Goal: Task Accomplishment & Management: Manage account settings

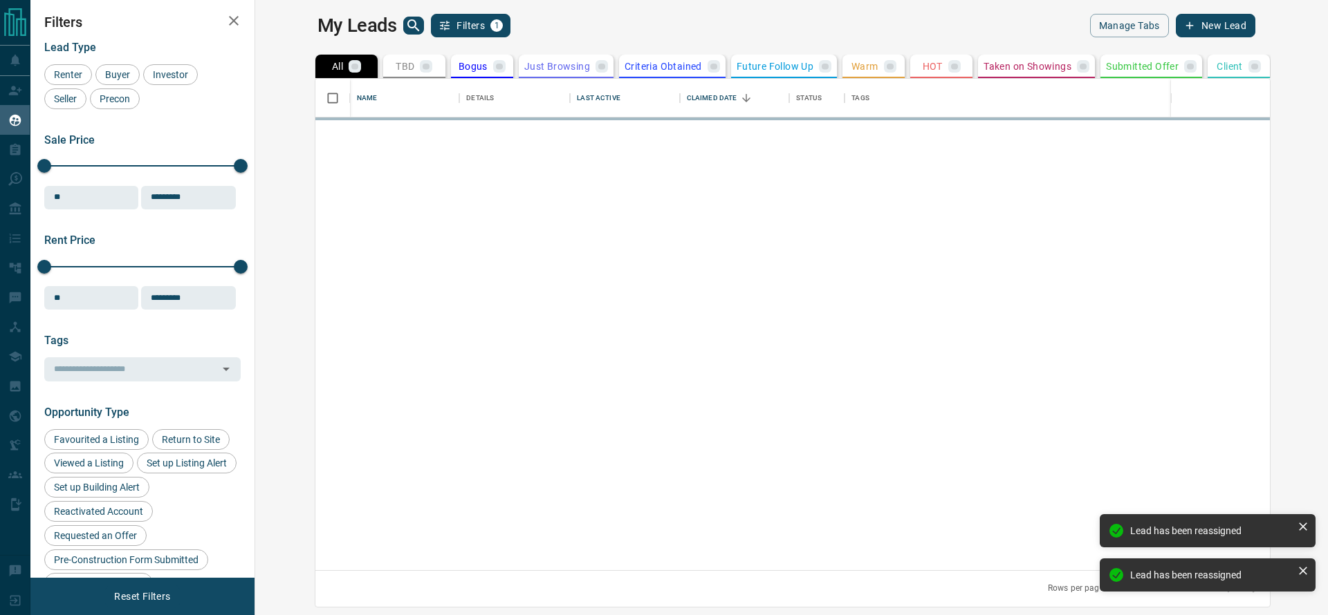
scroll to position [476, 1050]
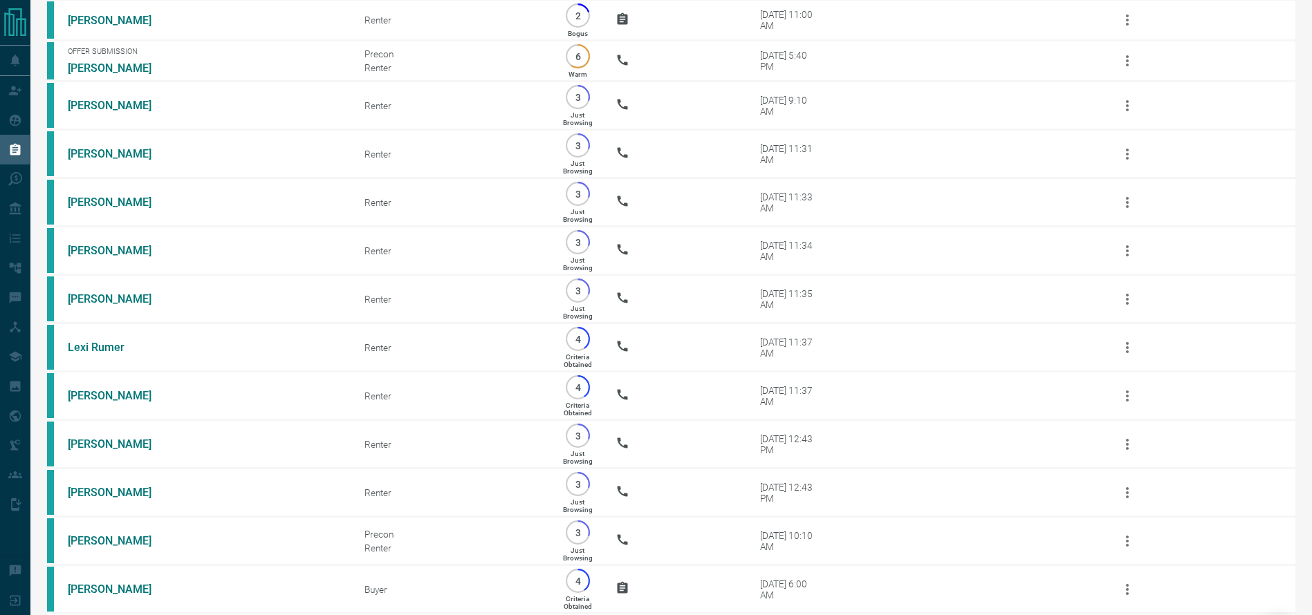
scroll to position [3932, 0]
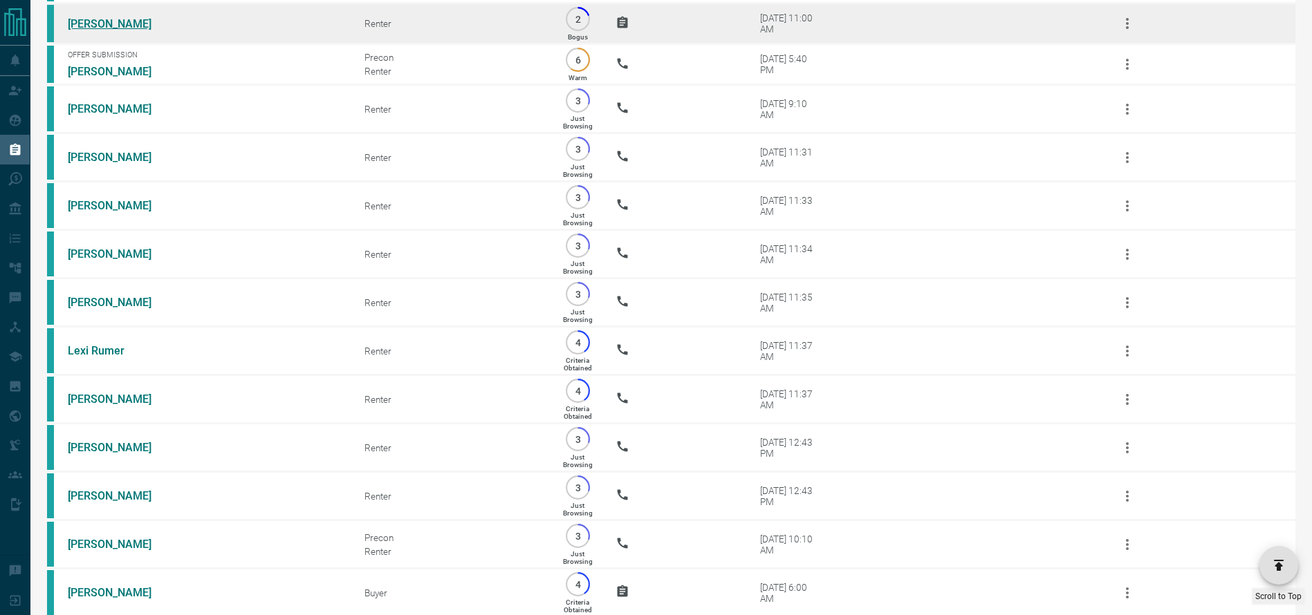
click at [141, 30] on link "[PERSON_NAME]" at bounding box center [120, 23] width 104 height 13
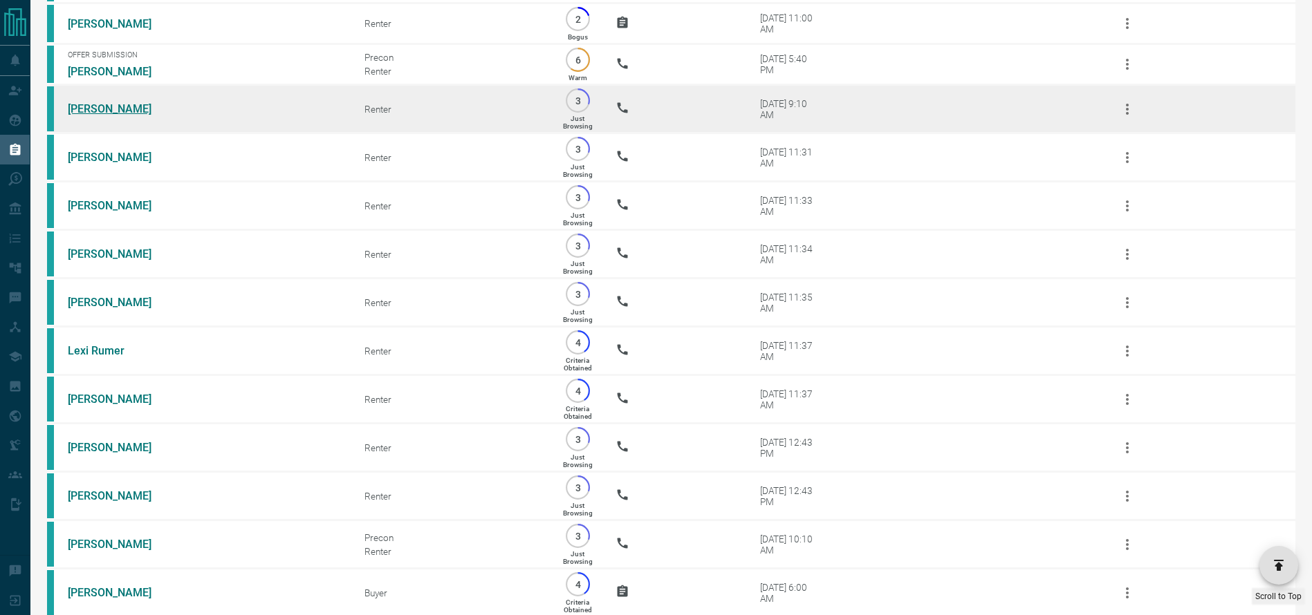
click at [129, 115] on link "[PERSON_NAME]" at bounding box center [120, 108] width 104 height 13
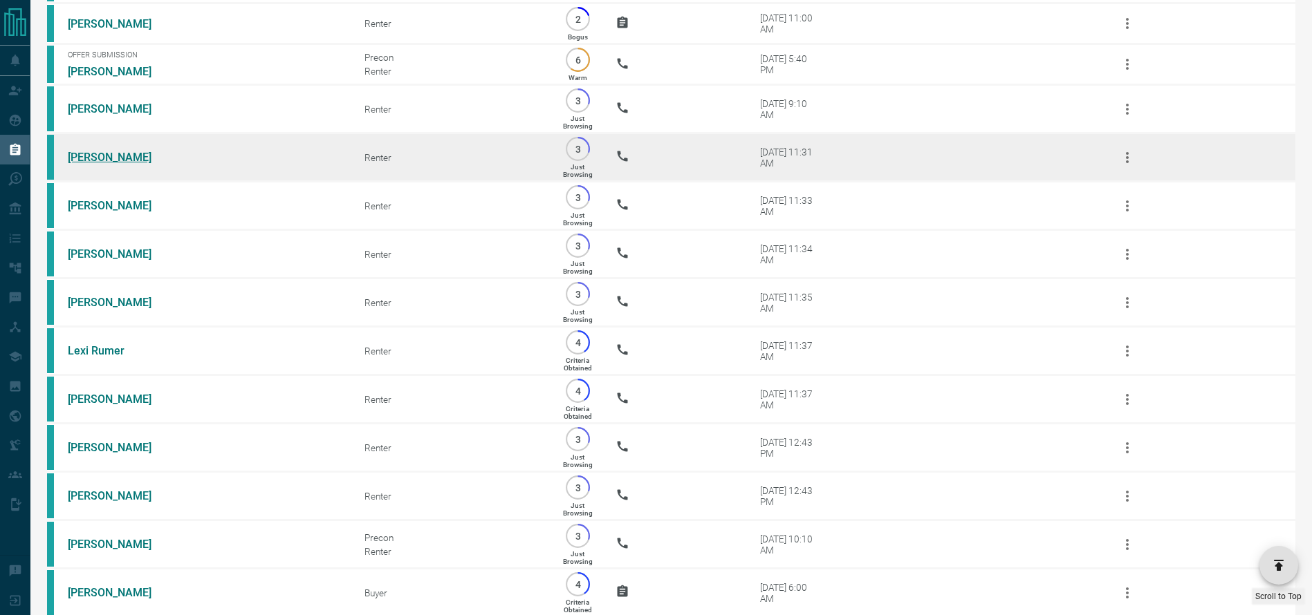
click at [103, 164] on link "[PERSON_NAME]" at bounding box center [120, 157] width 104 height 13
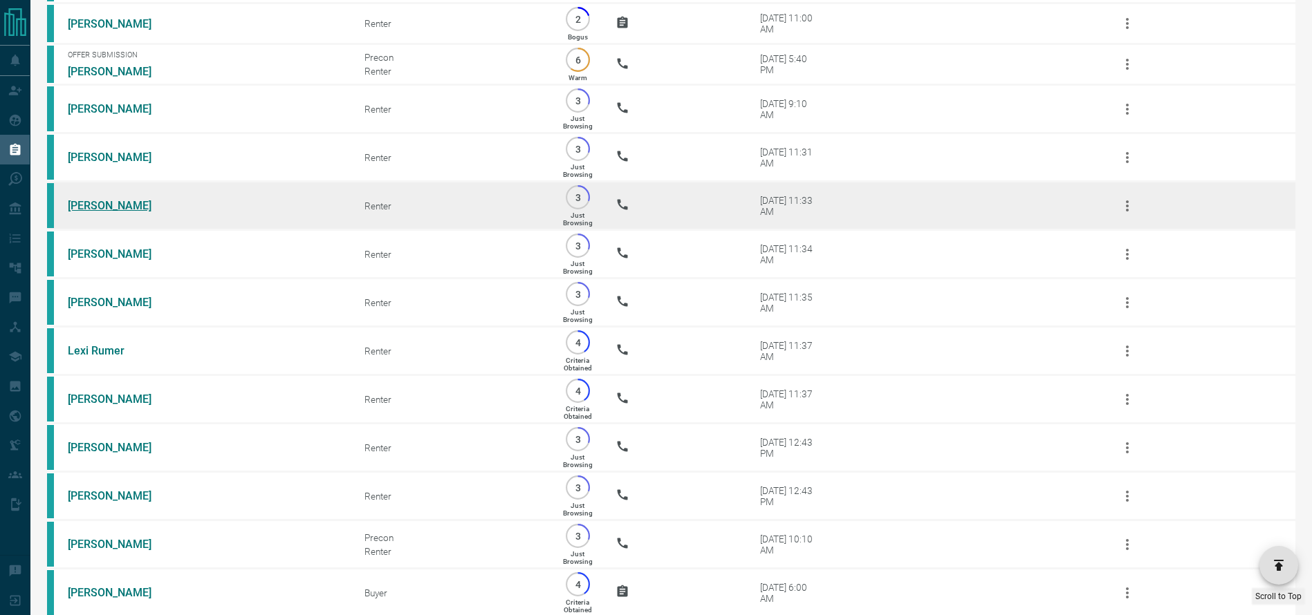
click at [86, 212] on link "[PERSON_NAME]" at bounding box center [120, 205] width 104 height 13
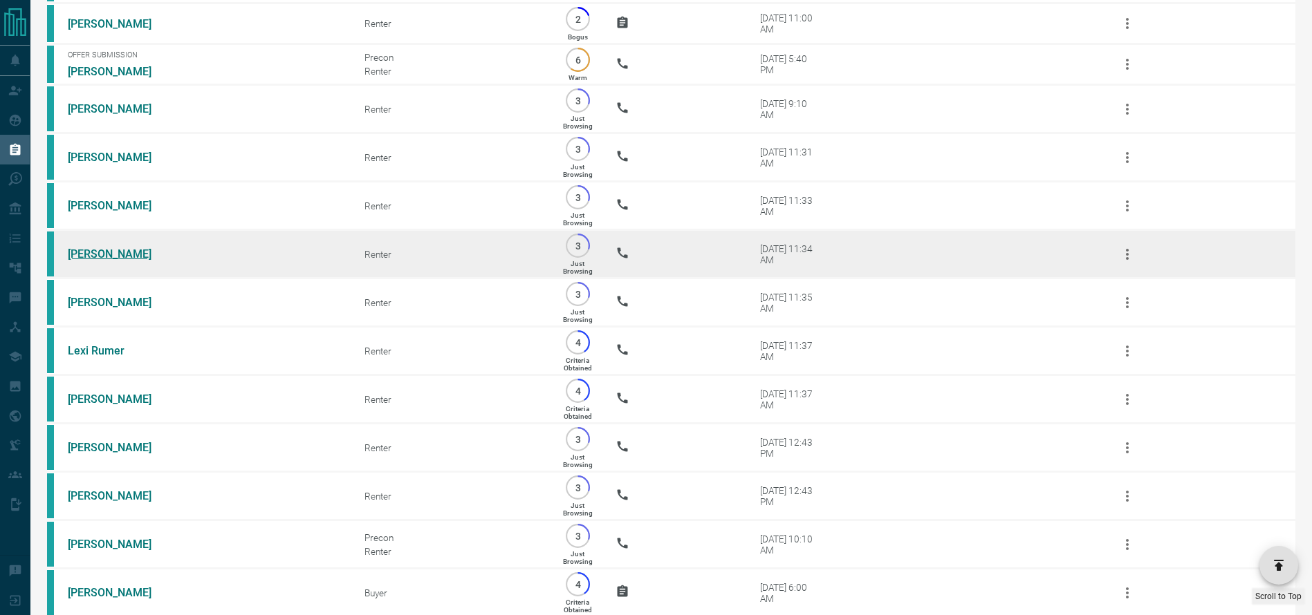
click at [85, 261] on link "[PERSON_NAME]" at bounding box center [120, 254] width 104 height 13
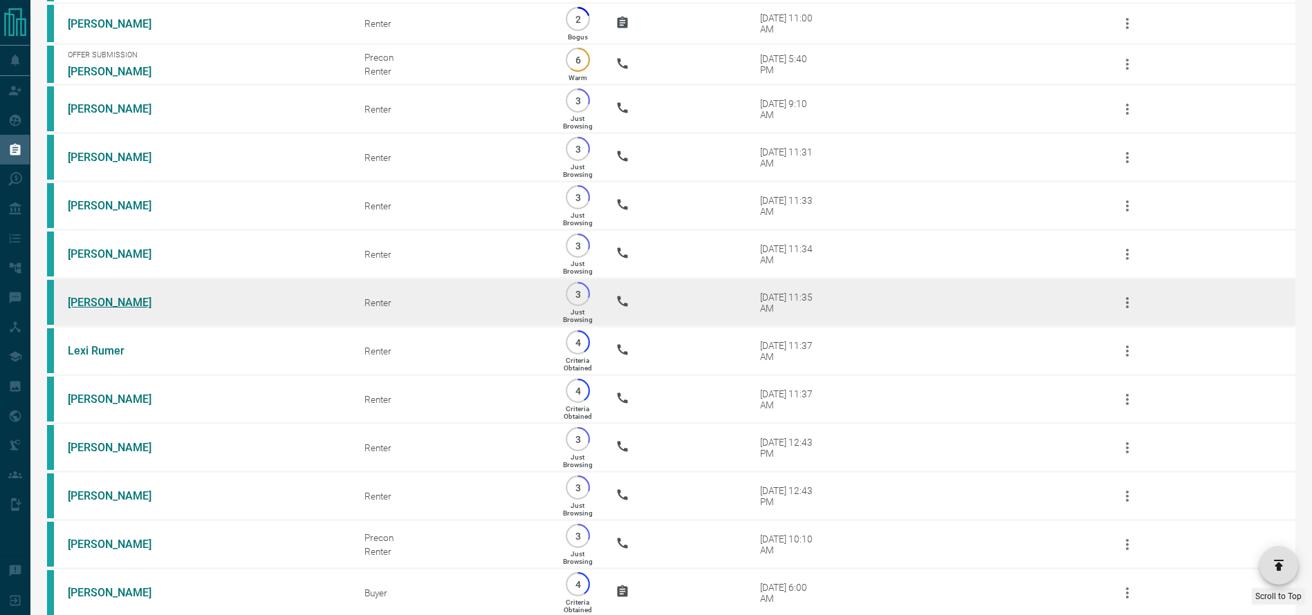
click at [125, 309] on link "[PERSON_NAME]" at bounding box center [120, 302] width 104 height 13
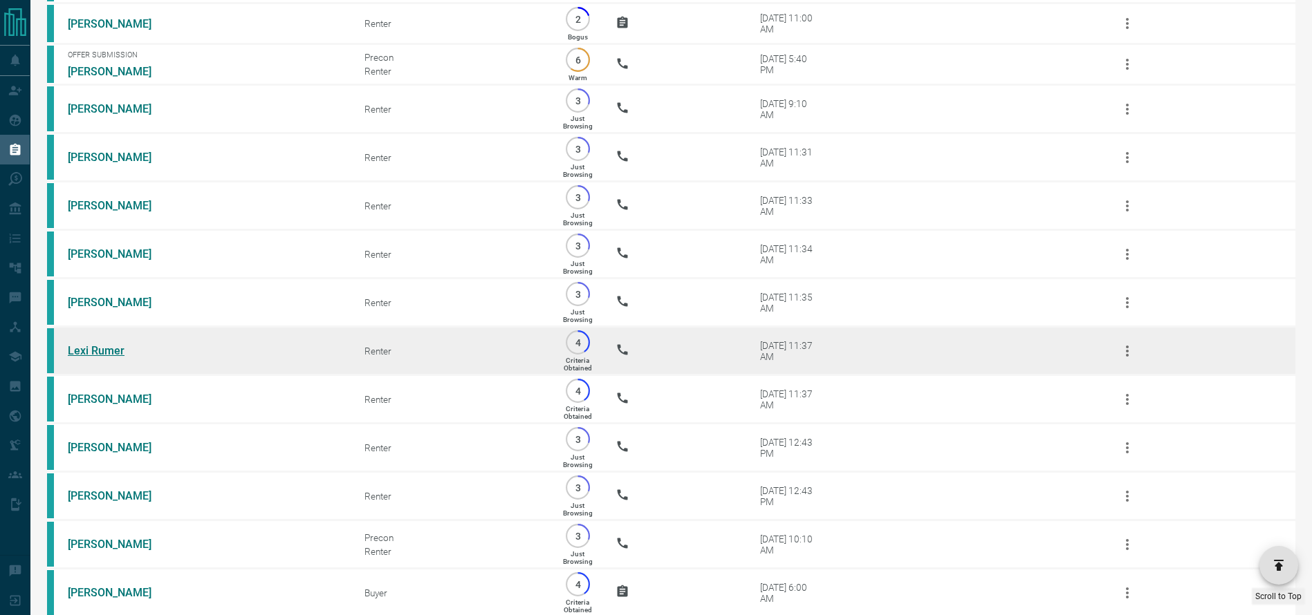
click at [76, 357] on link "Lexi Rumer" at bounding box center [120, 350] width 104 height 13
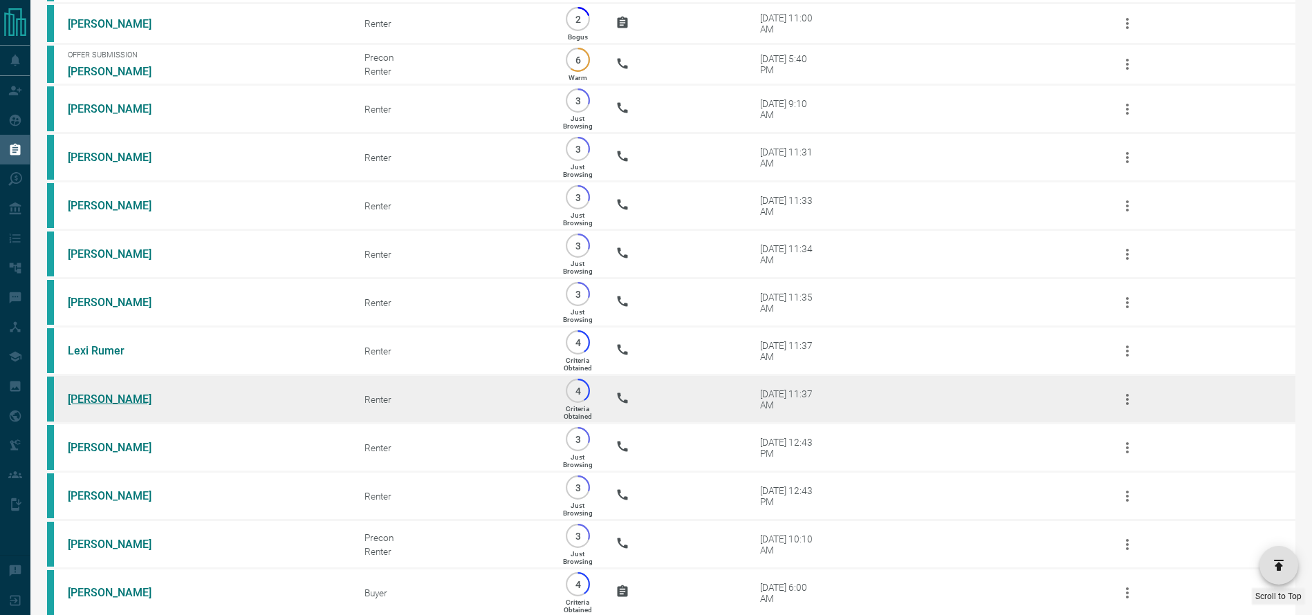
click at [93, 406] on link "[PERSON_NAME]" at bounding box center [120, 399] width 104 height 13
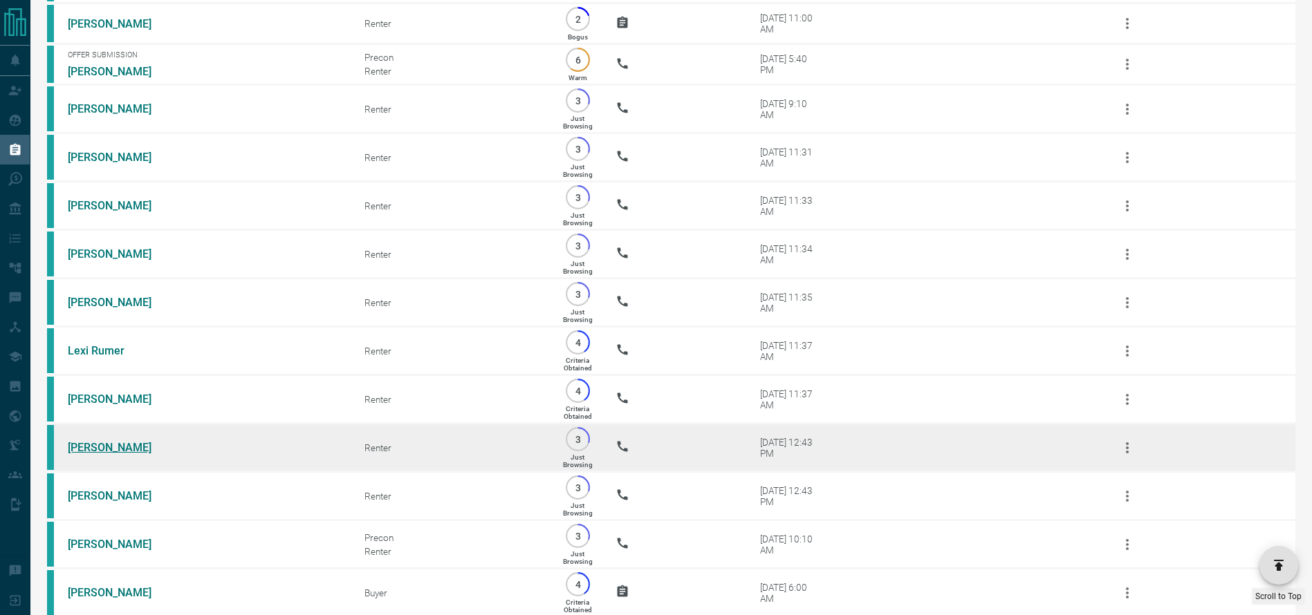
click at [115, 454] on link "[PERSON_NAME]" at bounding box center [120, 447] width 104 height 13
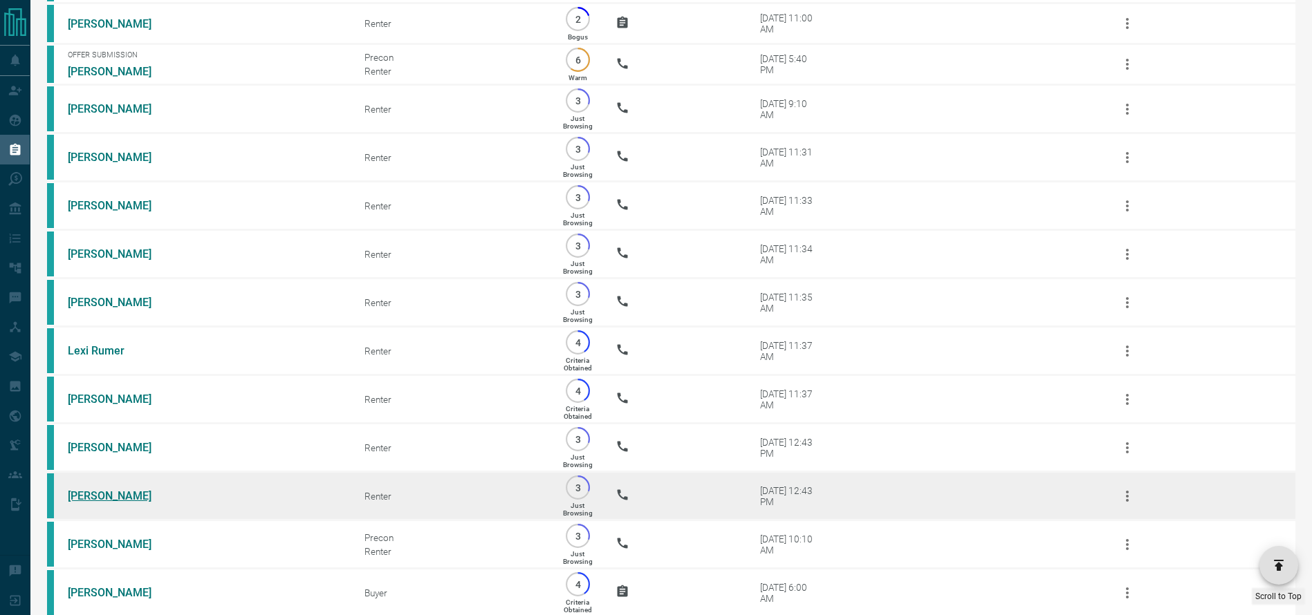
click at [142, 503] on link "[PERSON_NAME]" at bounding box center [120, 496] width 104 height 13
click at [121, 503] on link "[PERSON_NAME]" at bounding box center [120, 496] width 104 height 13
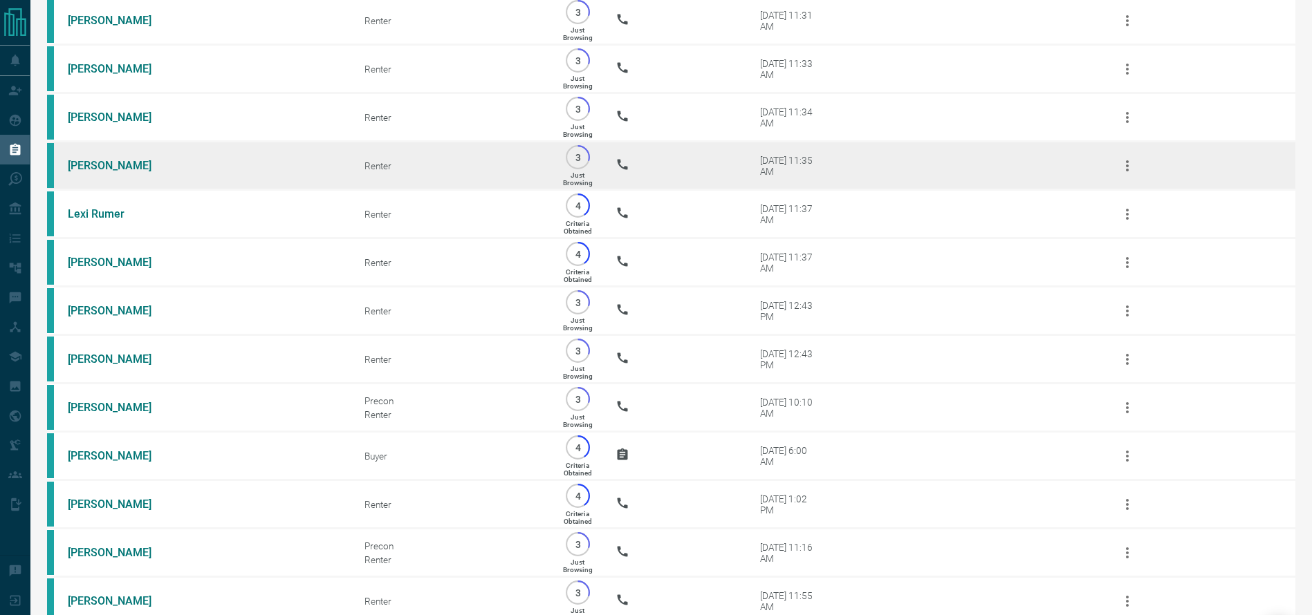
scroll to position [4086, 0]
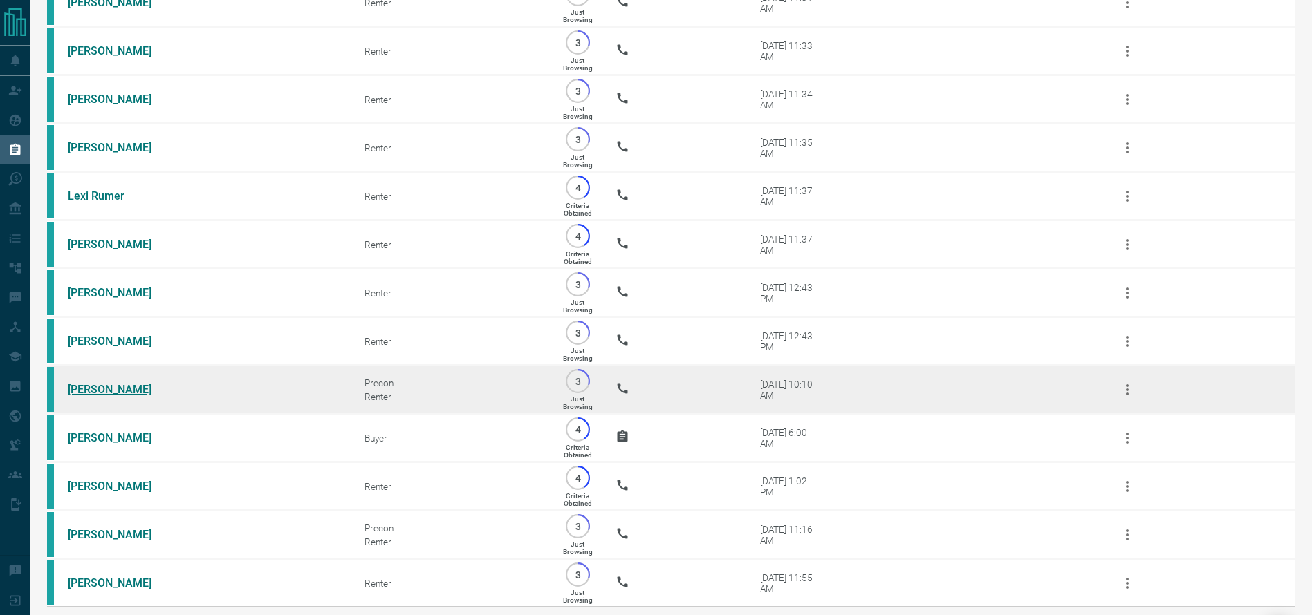
click at [93, 396] on link "[PERSON_NAME]" at bounding box center [120, 389] width 104 height 13
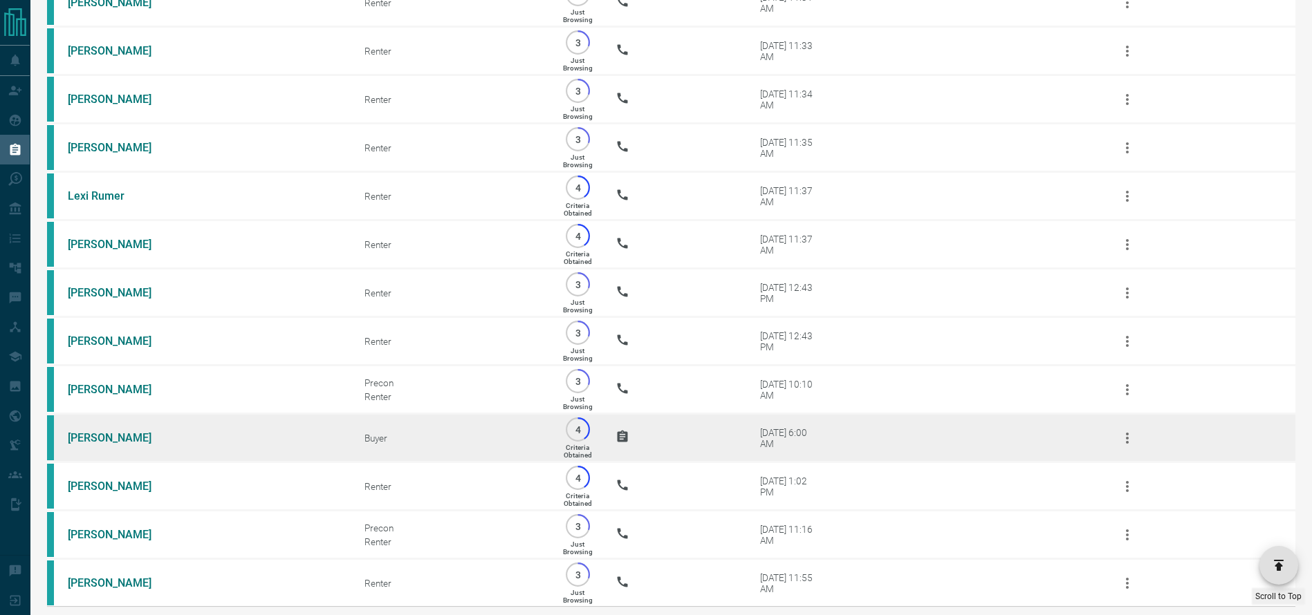
click at [102, 463] on td "[PERSON_NAME]" at bounding box center [195, 438] width 297 height 48
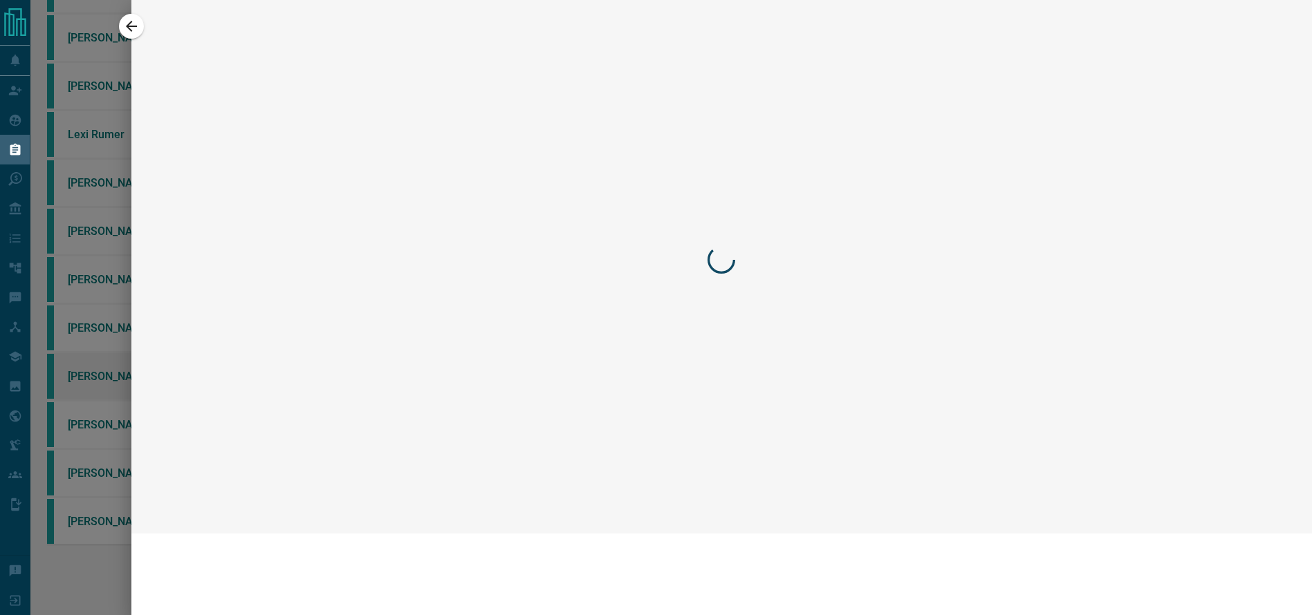
scroll to position [4000, 0]
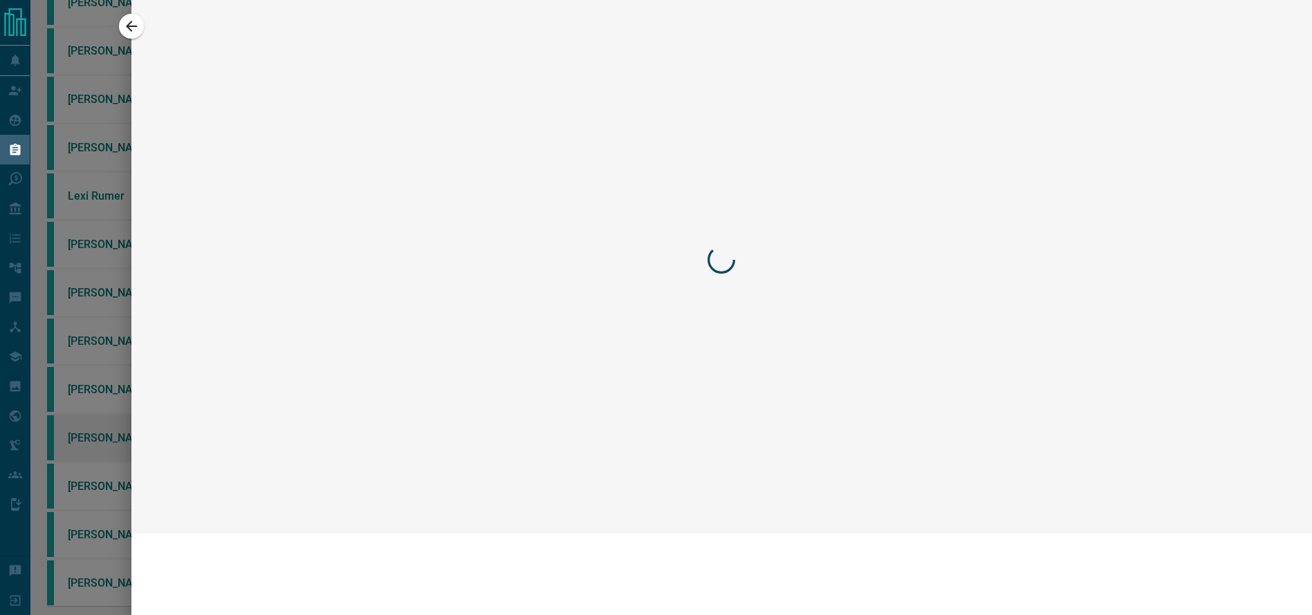
click at [102, 553] on div at bounding box center [656, 307] width 1312 height 615
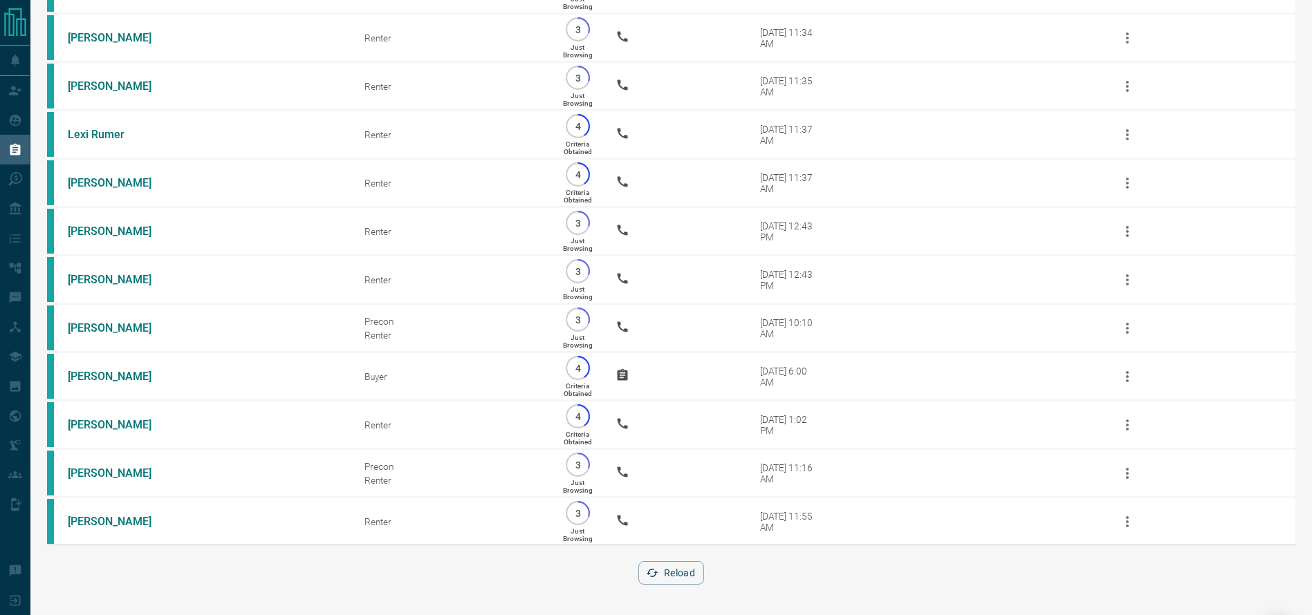
scroll to position [4264, 0]
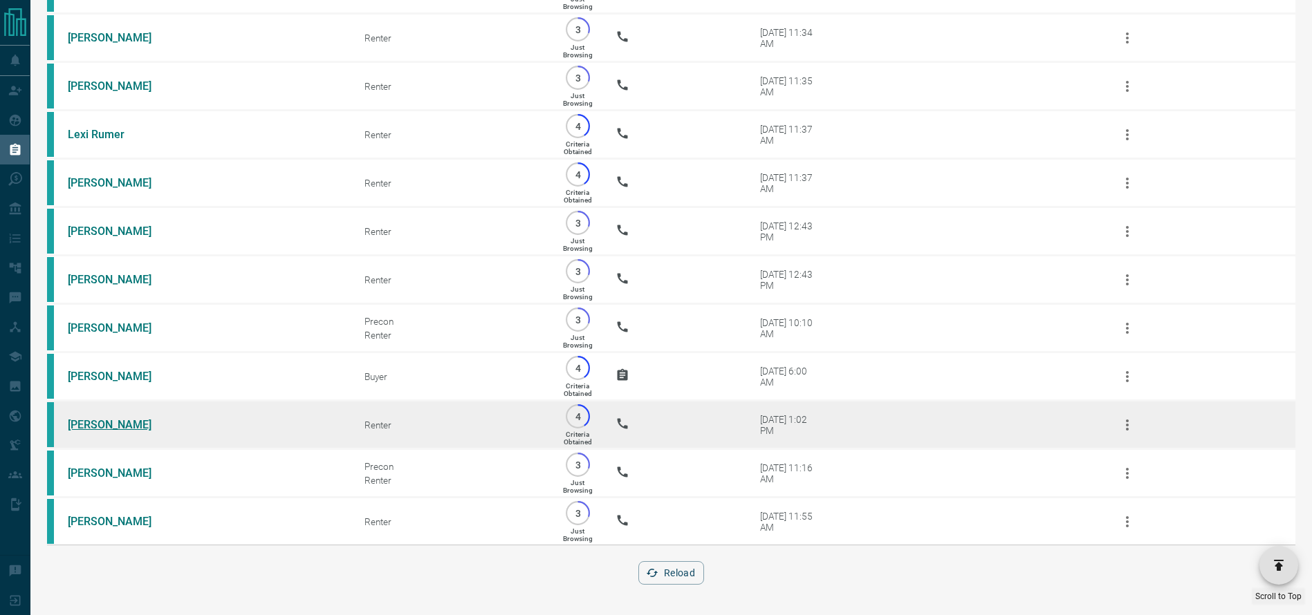
click at [99, 418] on link "[PERSON_NAME]" at bounding box center [120, 424] width 104 height 13
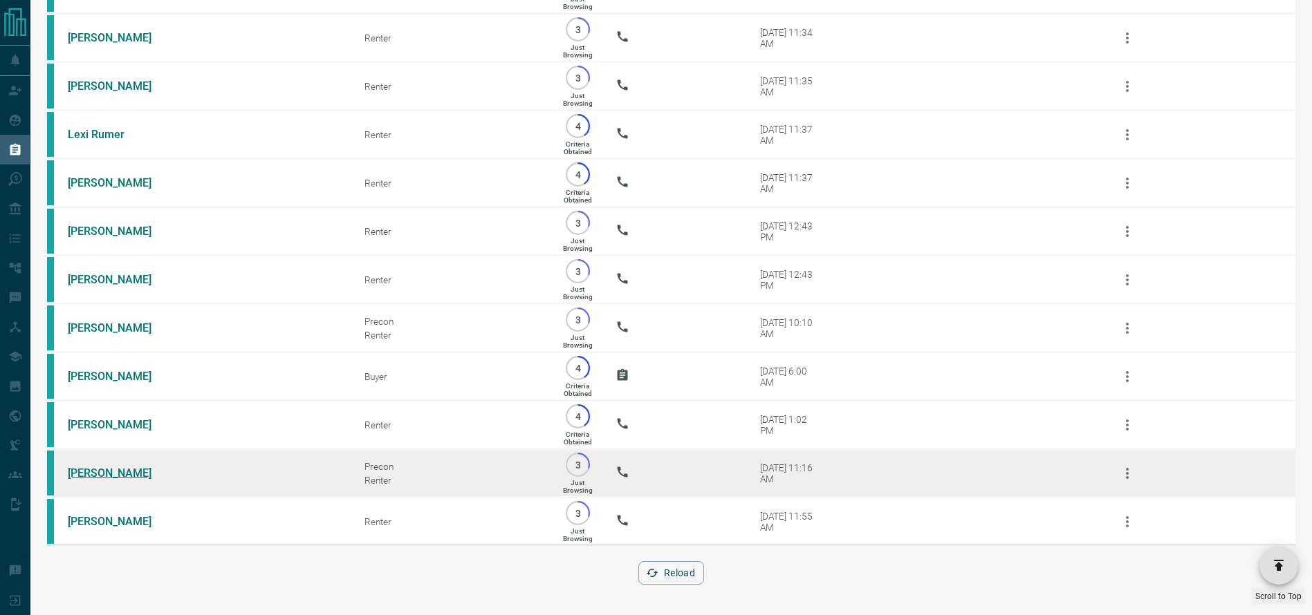
click at [91, 468] on link "[PERSON_NAME]" at bounding box center [120, 473] width 104 height 13
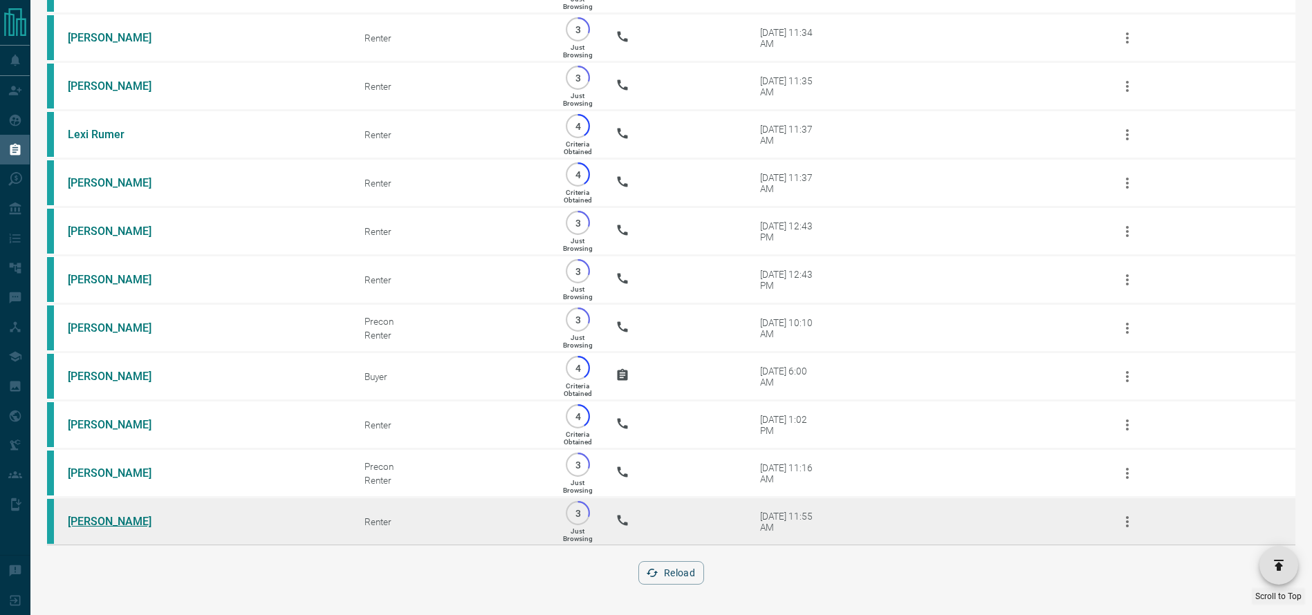
click at [113, 516] on link "[PERSON_NAME]" at bounding box center [120, 521] width 104 height 13
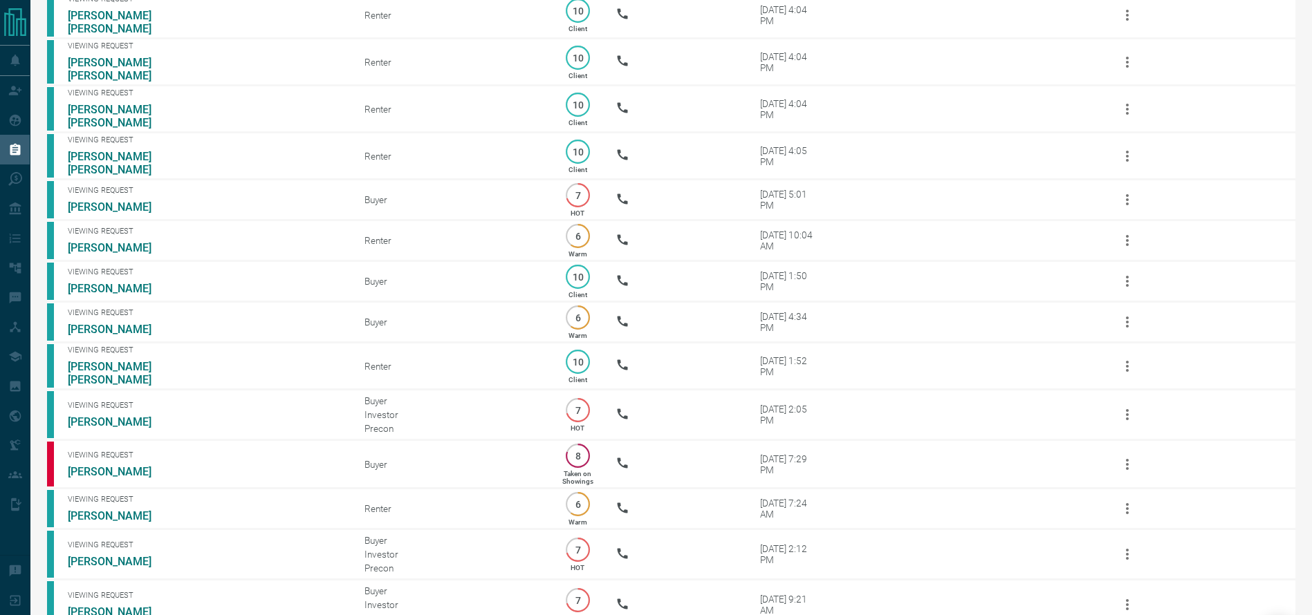
scroll to position [1946, 0]
